Goal: Information Seeking & Learning: Learn about a topic

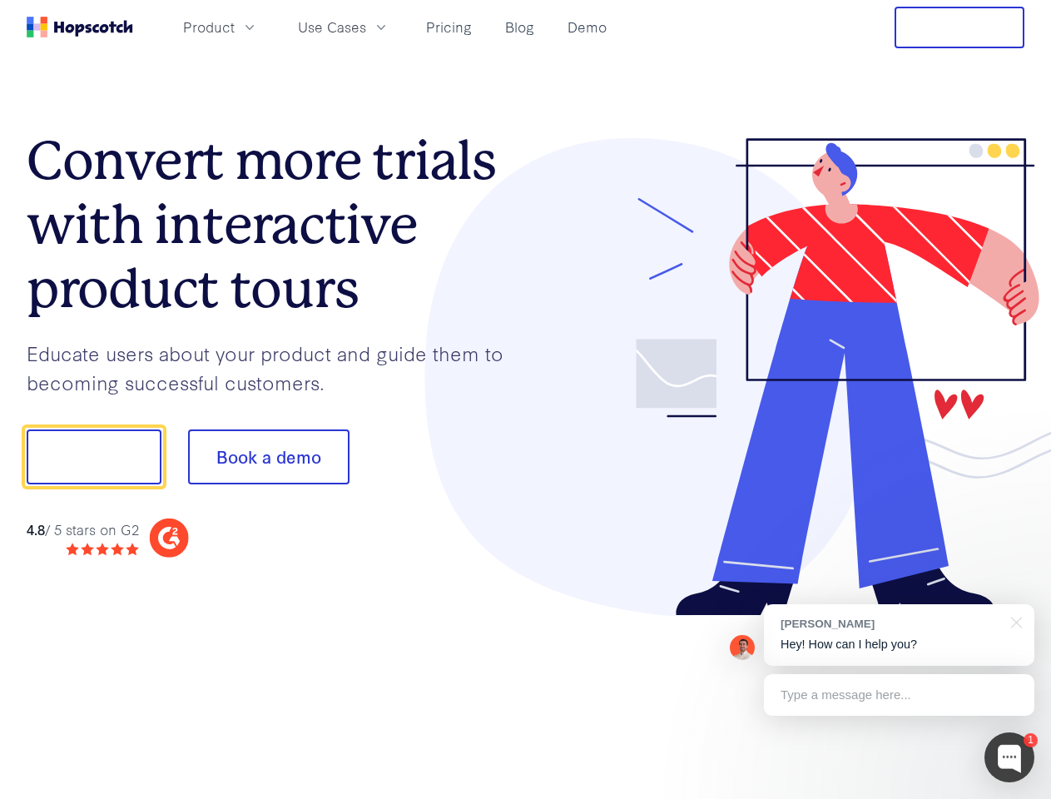
click at [526, 400] on div at bounding box center [775, 377] width 499 height 479
click at [235, 27] on span "Product" at bounding box center [209, 27] width 52 height 21
click at [366, 27] on span "Use Cases" at bounding box center [332, 27] width 68 height 21
click at [960, 27] on button "Free Trial" at bounding box center [960, 28] width 130 height 42
click at [93, 457] on button "Show me!" at bounding box center [94, 457] width 135 height 55
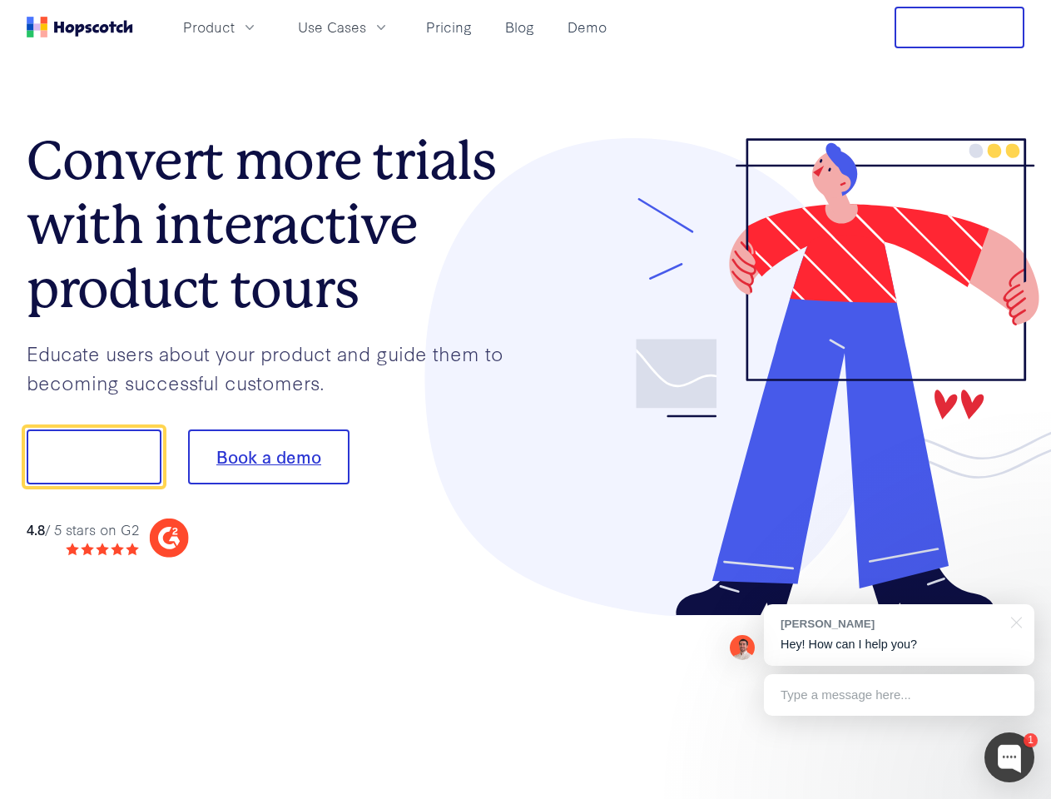
click at [268, 457] on button "Book a demo" at bounding box center [268, 457] width 161 height 55
click at [1010, 758] on div at bounding box center [1010, 758] width 50 height 50
click at [899, 635] on div "[PERSON_NAME] Hey! How can I help you?" at bounding box center [899, 635] width 271 height 62
click at [1014, 621] on div at bounding box center [879, 454] width 312 height 555
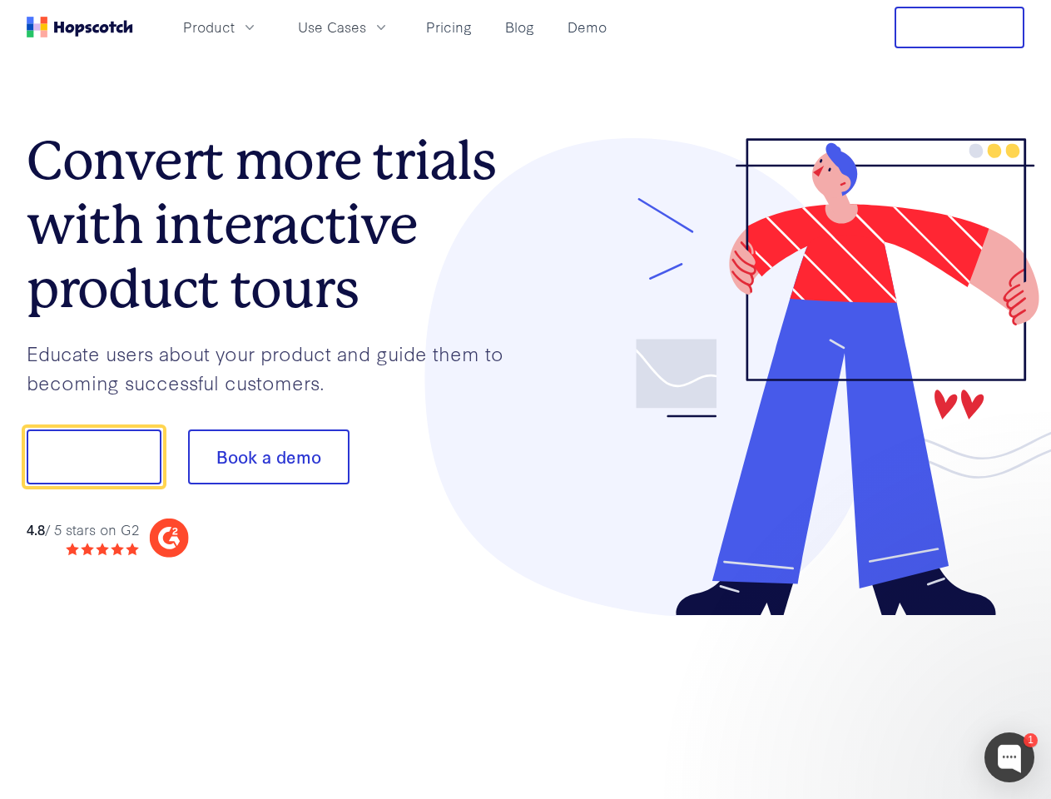
click at [899, 695] on div at bounding box center [879, 454] width 312 height 555
